Goal: Information Seeking & Learning: Understand process/instructions

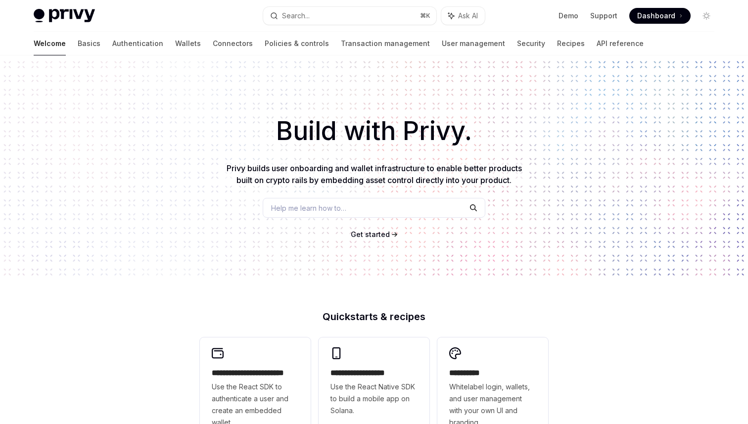
scroll to position [20, 0]
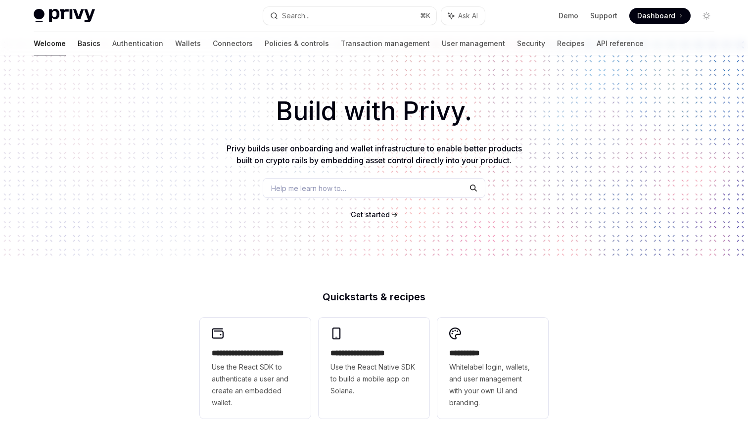
click at [78, 44] on link "Basics" at bounding box center [89, 44] width 23 height 24
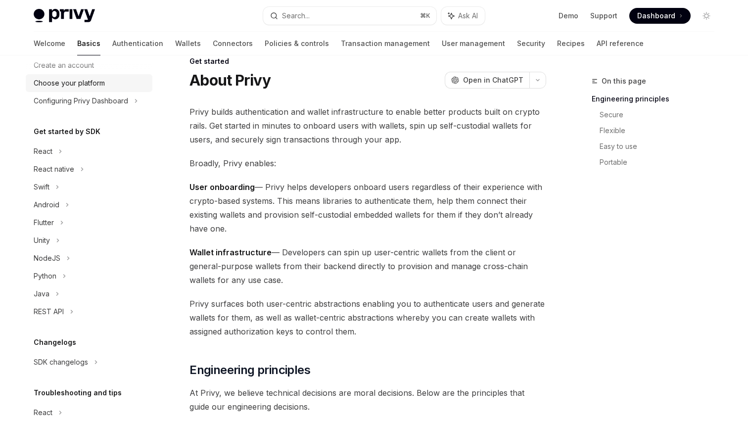
scroll to position [69, 0]
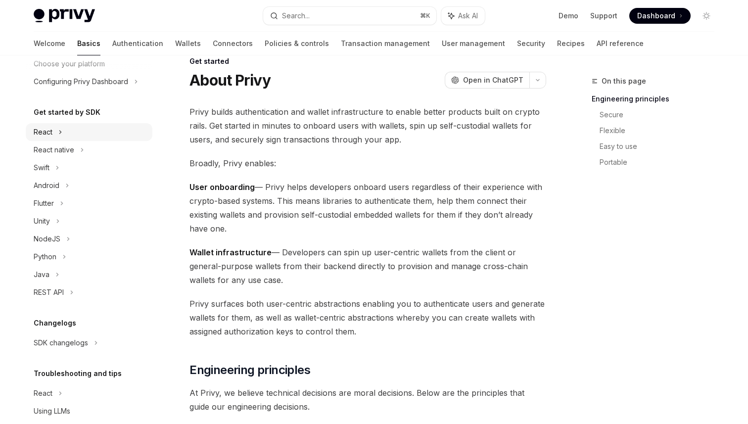
click at [42, 135] on div "React" at bounding box center [43, 132] width 19 height 12
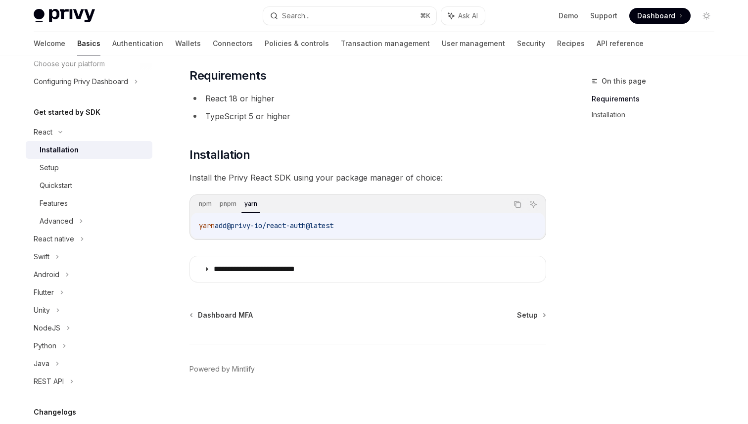
scroll to position [62, 0]
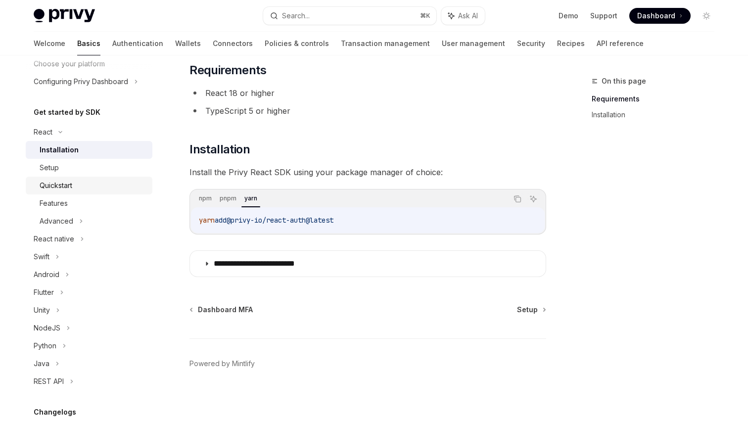
click at [71, 180] on div "Quickstart" at bounding box center [56, 186] width 33 height 12
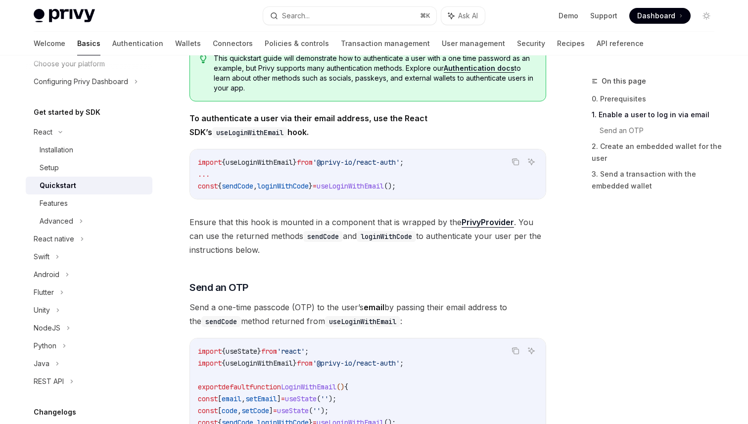
scroll to position [195, 0]
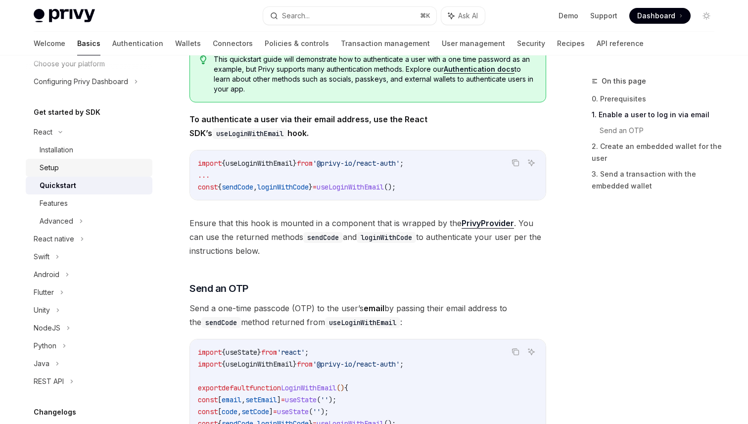
click at [56, 164] on div "Setup" at bounding box center [49, 168] width 19 height 12
type textarea "*"
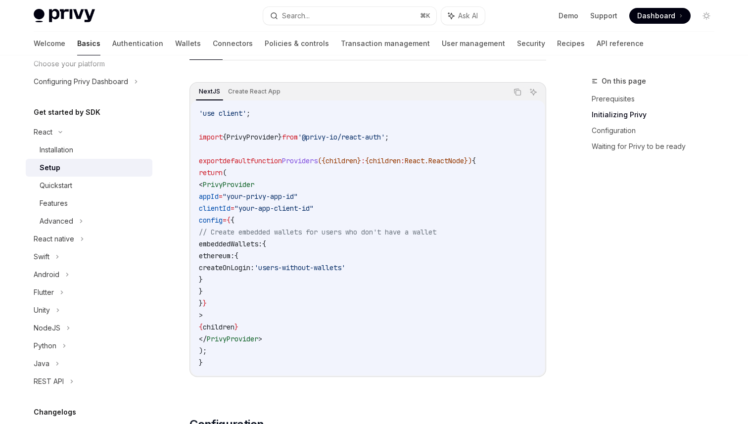
scroll to position [334, 0]
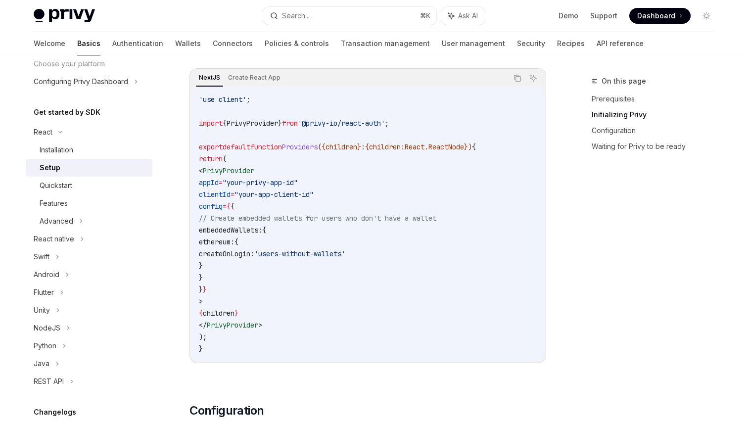
drag, startPoint x: 214, startPoint y: 167, endPoint x: 281, endPoint y: 237, distance: 96.3
click at [281, 237] on code "'use client' ; import { PrivyProvider } from '@privy-io/react-auth' ; export de…" at bounding box center [368, 224] width 338 height 261
click at [573, 218] on div "On this page Prerequisites Initializing Privy Configuration Waiting for Privy t…" at bounding box center [647, 249] width 150 height 349
drag, startPoint x: 210, startPoint y: 171, endPoint x: 290, endPoint y: 168, distance: 80.2
click at [290, 168] on code "'use client' ; import { PrivyProvider } from '@privy-io/react-auth' ; export de…" at bounding box center [368, 224] width 338 height 261
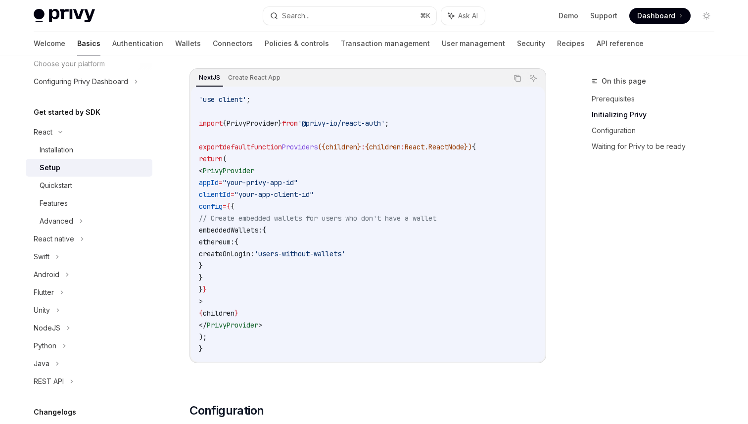
scroll to position [301, 0]
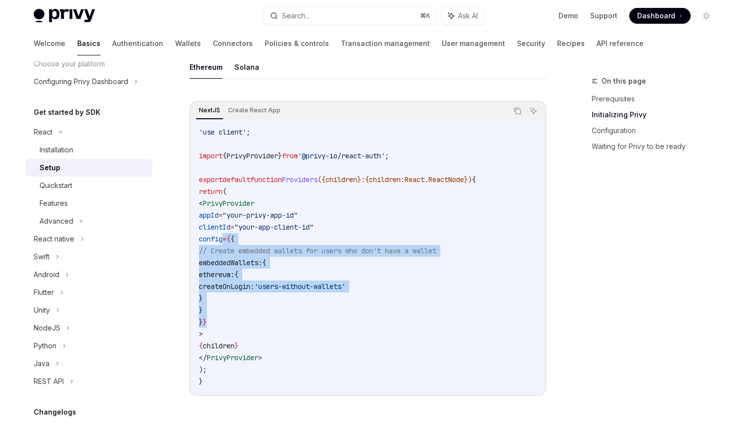
drag, startPoint x: 222, startPoint y: 241, endPoint x: 252, endPoint y: 324, distance: 88.2
click at [252, 324] on code "'use client' ; import { PrivyProvider } from '@privy-io/react-auth' ; export de…" at bounding box center [368, 256] width 338 height 261
